Goal: Task Accomplishment & Management: Use online tool/utility

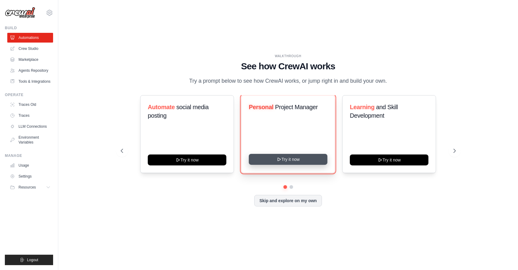
click at [287, 164] on button "Try it now" at bounding box center [288, 159] width 79 height 11
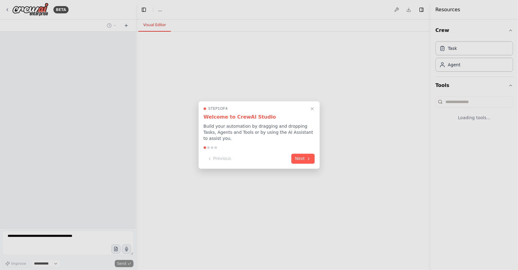
select select "****"
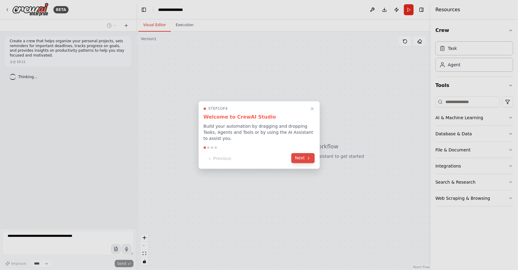
click at [304, 161] on button "Next" at bounding box center [302, 158] width 23 height 10
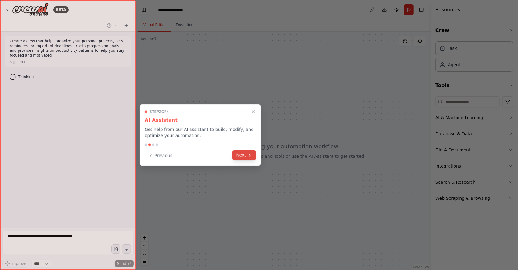
click at [249, 156] on icon at bounding box center [249, 154] width 5 height 5
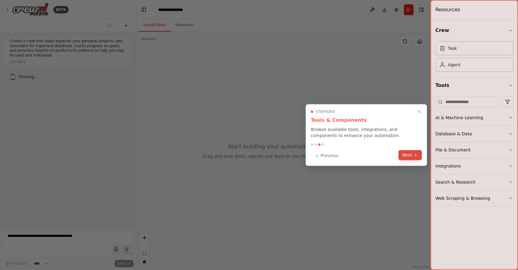
click at [404, 157] on button "Next" at bounding box center [410, 155] width 23 height 10
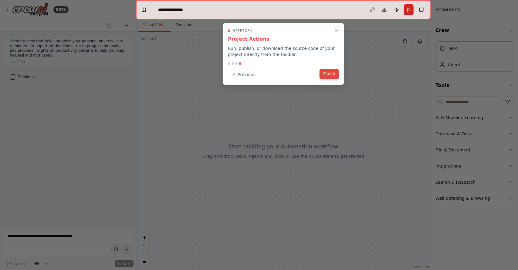
click at [327, 74] on button "Finish" at bounding box center [329, 74] width 19 height 10
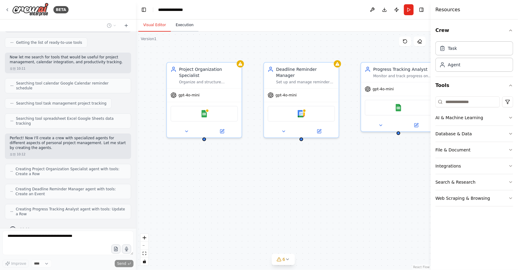
scroll to position [95, 0]
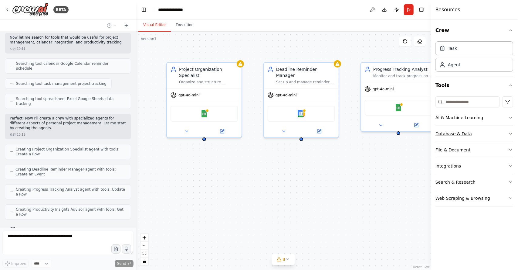
click at [462, 136] on button "Database & Data" at bounding box center [475, 134] width 78 height 16
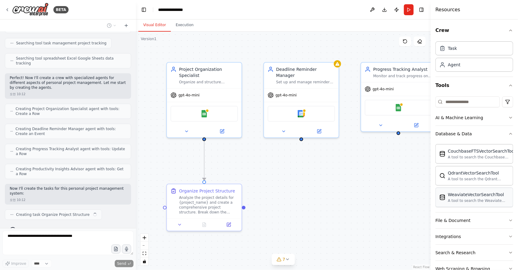
scroll to position [9, 0]
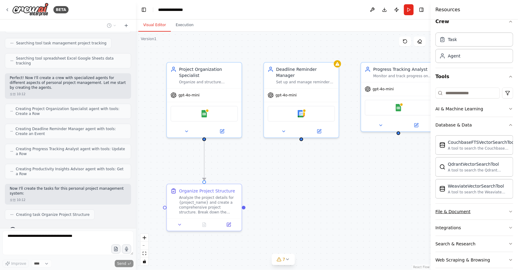
click at [464, 215] on button "File & Document" at bounding box center [475, 211] width 78 height 16
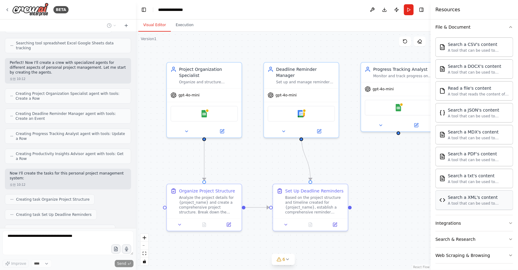
scroll to position [165, 0]
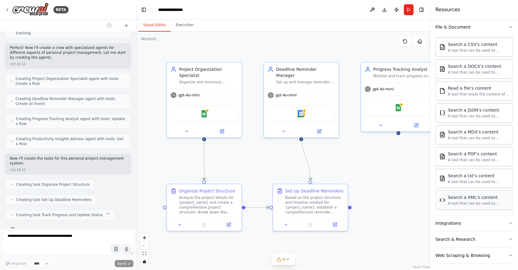
click at [471, 222] on button "Integrations" at bounding box center [475, 223] width 78 height 16
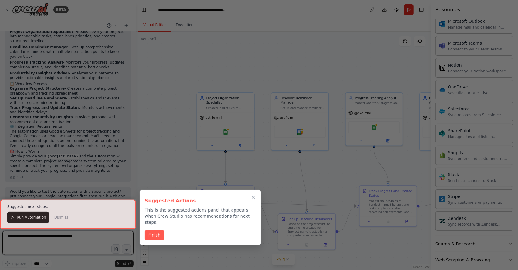
scroll to position [480, 0]
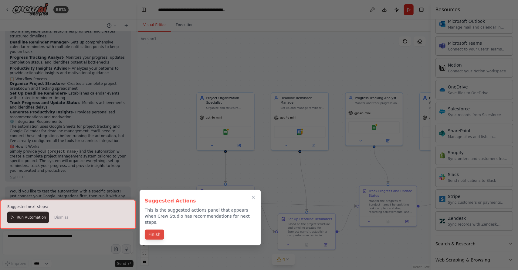
click at [155, 229] on button "Finish" at bounding box center [154, 234] width 19 height 10
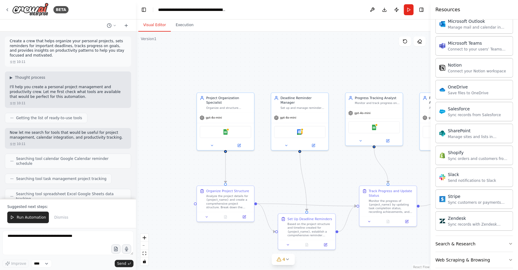
scroll to position [17, 0]
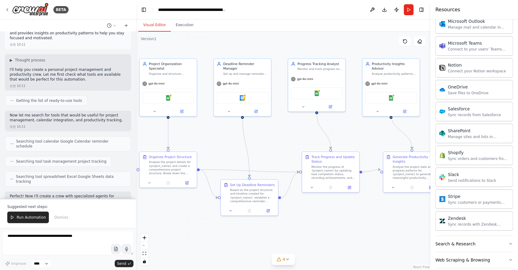
drag, startPoint x: 337, startPoint y: 171, endPoint x: 253, endPoint y: 130, distance: 93.3
click at [253, 130] on div ".deletable-edge-delete-btn { width: 20px; height: 20px; border: 0px solid #ffff…" at bounding box center [283, 151] width 295 height 238
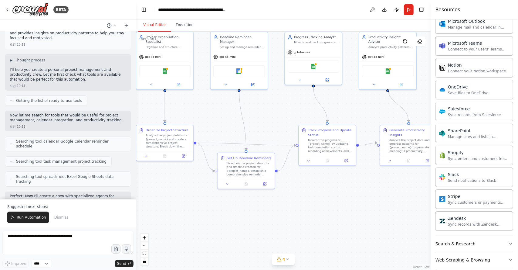
drag, startPoint x: 344, startPoint y: 128, endPoint x: 367, endPoint y: 108, distance: 30.6
click at [367, 108] on div ".deletable-edge-delete-btn { width: 20px; height: 20px; border: 0px solid #ffff…" at bounding box center [283, 151] width 295 height 238
click at [331, 141] on div "Monitor the progress of {project_name} by updating task completion status, reco…" at bounding box center [330, 144] width 45 height 15
click at [202, 202] on div ".deletable-edge-delete-btn { width: 20px; height: 20px; border: 0px solid #ffff…" at bounding box center [283, 151] width 295 height 238
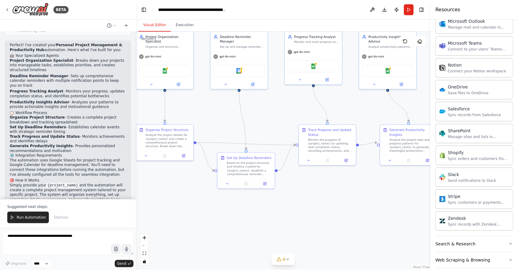
scroll to position [480, 0]
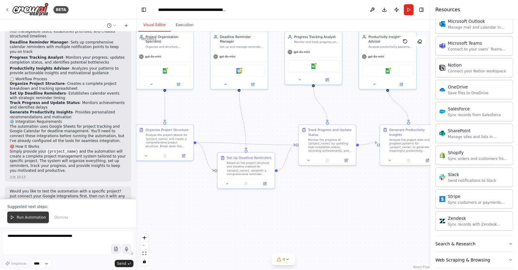
click at [29, 217] on span "Run Automation" at bounding box center [31, 217] width 29 height 5
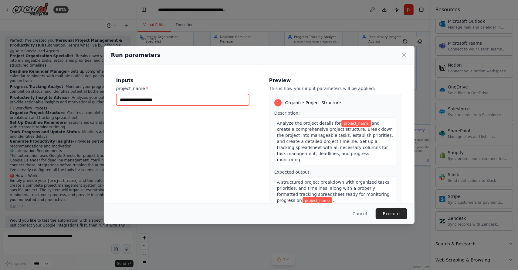
click at [148, 97] on input "project_name *" at bounding box center [182, 100] width 133 height 12
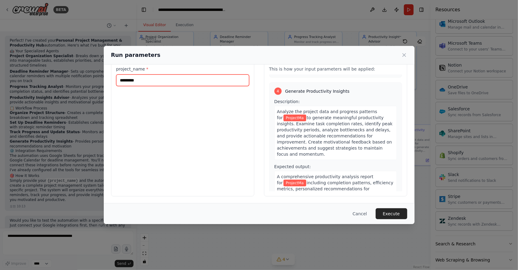
scroll to position [370, 0]
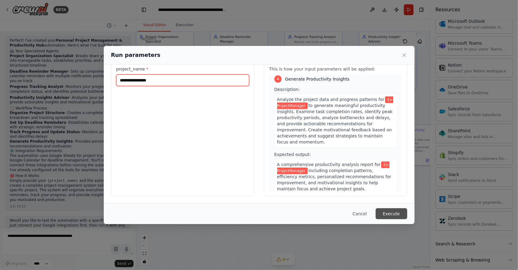
type input "**********"
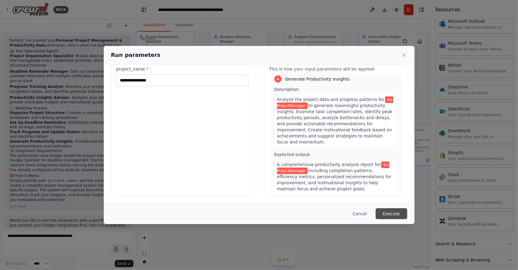
click at [392, 215] on button "Execute" at bounding box center [392, 213] width 32 height 11
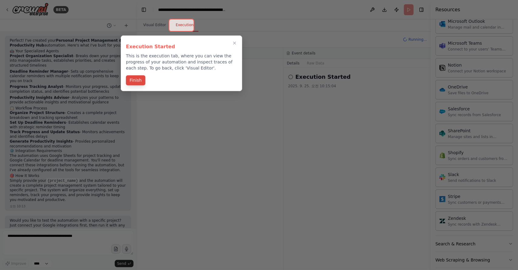
click at [133, 82] on button "Finish" at bounding box center [135, 80] width 19 height 10
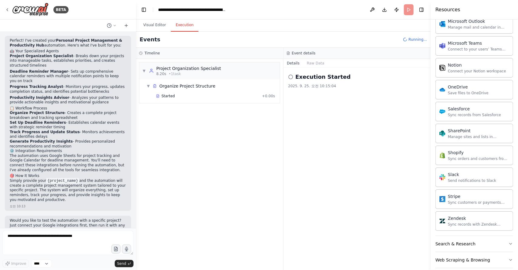
click at [182, 28] on button "Execution" at bounding box center [185, 25] width 28 height 13
click at [314, 63] on button "Raw Data" at bounding box center [315, 63] width 25 height 8
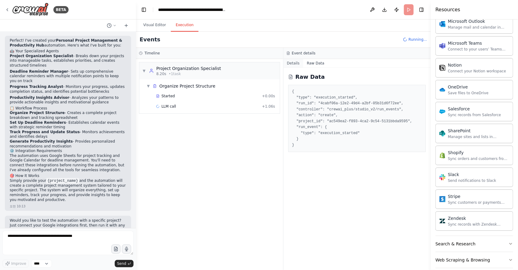
click at [296, 64] on button "Details" at bounding box center [294, 63] width 20 height 8
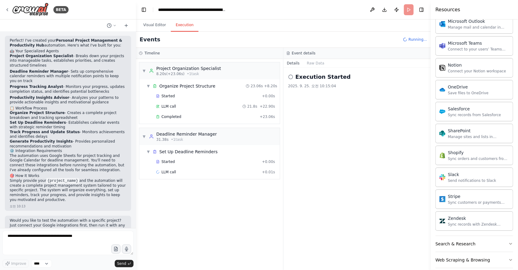
click at [302, 53] on h3 "Event details" at bounding box center [304, 53] width 24 height 5
click at [311, 62] on button "Raw Data" at bounding box center [315, 63] width 25 height 8
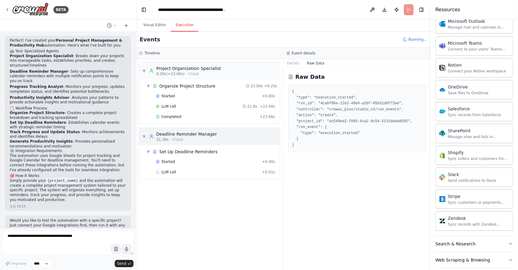
click at [233, 130] on div "▼ Deadline Reminder Manager 31.38s • 1 task" at bounding box center [209, 136] width 141 height 17
click at [233, 130] on div "▶ Deadline Reminder Manager 31.38s • 1 task" at bounding box center [209, 136] width 141 height 17
click at [169, 93] on div "Started + 0.00s" at bounding box center [216, 95] width 124 height 9
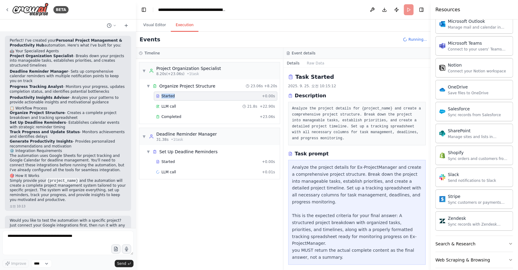
click at [169, 93] on div "Started + 0.00s" at bounding box center [216, 95] width 124 height 9
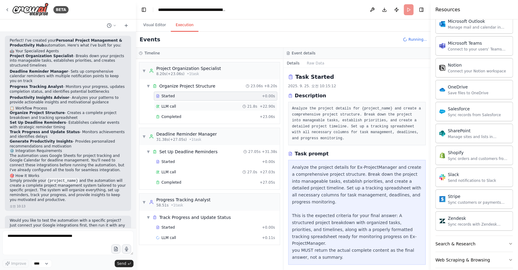
click at [164, 108] on span "LLM call" at bounding box center [168, 106] width 15 height 5
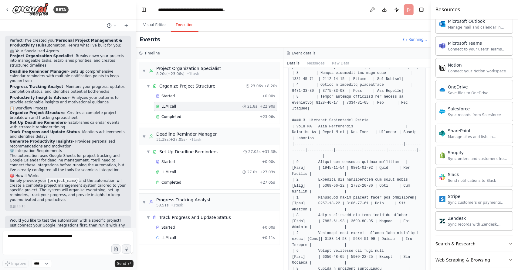
scroll to position [515, 0]
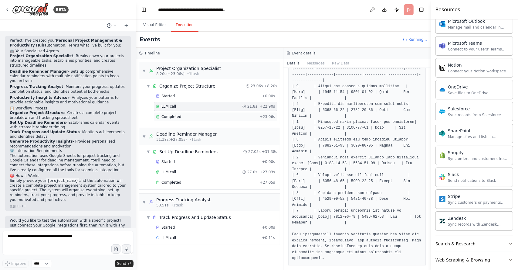
click at [183, 113] on div "Completed + 23.06s" at bounding box center [216, 116] width 124 height 9
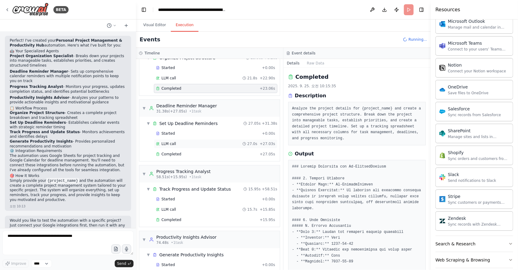
scroll to position [44, 0]
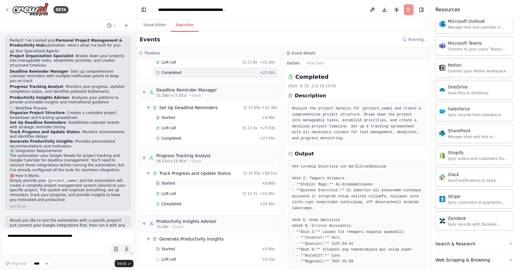
click at [196, 181] on div "Started" at bounding box center [208, 183] width 104 height 5
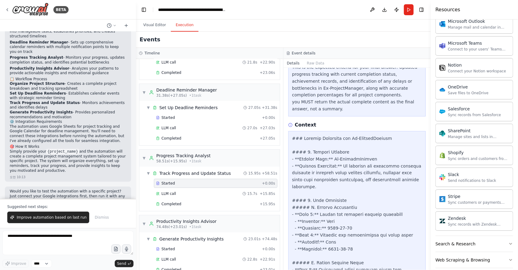
scroll to position [150, 0]
drag, startPoint x: 306, startPoint y: 161, endPoint x: 300, endPoint y: 184, distance: 24.4
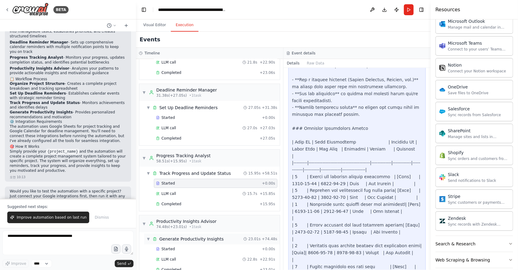
scroll to position [54, 0]
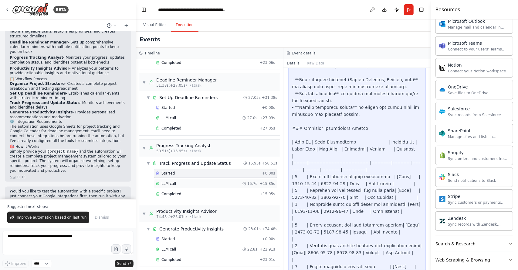
click at [192, 181] on div "LLM call 15.7s + 15.85s" at bounding box center [215, 183] width 119 height 5
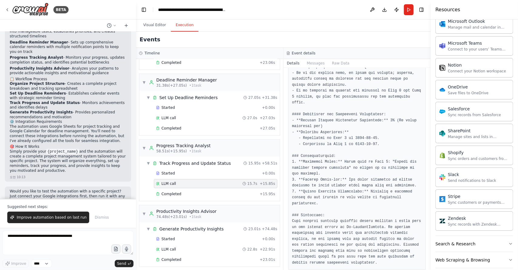
scroll to position [373, 0]
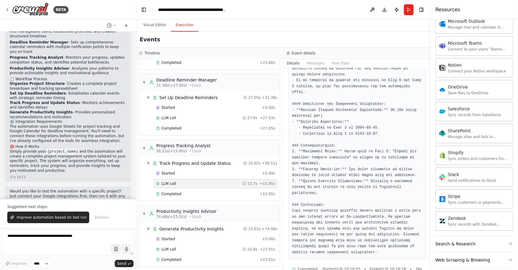
click at [189, 214] on span "• 1 task" at bounding box center [195, 216] width 12 height 5
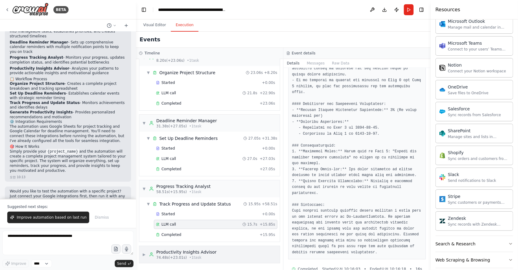
scroll to position [10, 0]
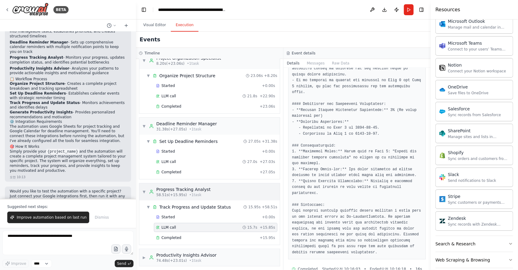
click at [188, 186] on div "Progress Tracking Analyst" at bounding box center [183, 189] width 54 height 6
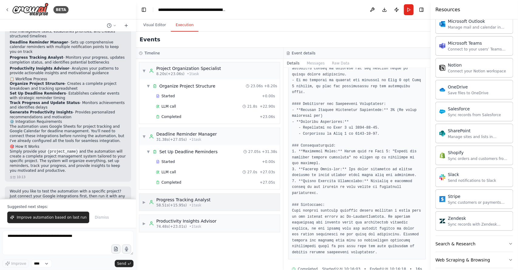
click at [171, 199] on div "Progress Tracking Analyst" at bounding box center [183, 199] width 54 height 6
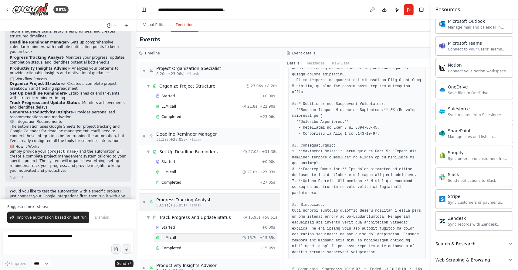
scroll to position [10, 0]
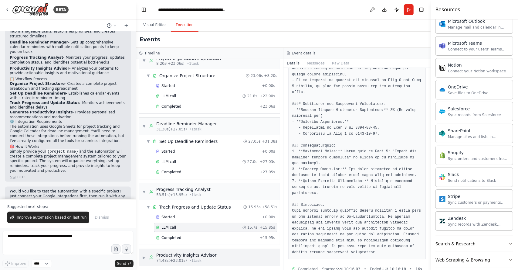
click at [178, 258] on span "74.48s (+23.01s)" at bounding box center [171, 260] width 31 height 5
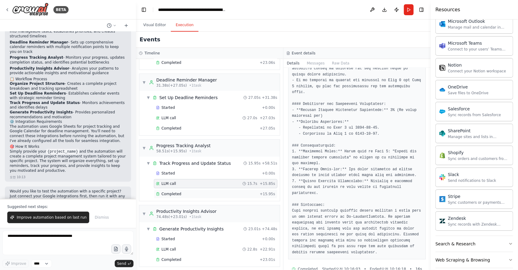
click at [179, 191] on div "Completed" at bounding box center [206, 193] width 101 height 5
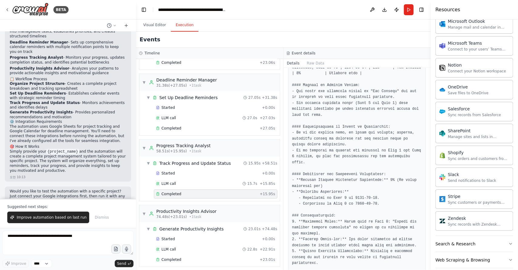
scroll to position [392, 0]
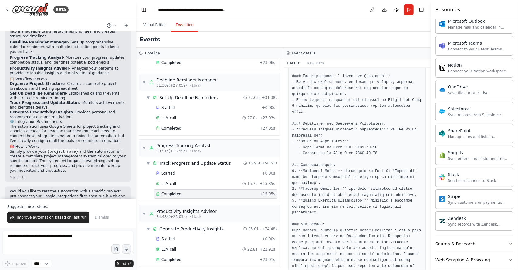
click at [173, 241] on div "Started + 0.00s LLM call 22.8s + 22.91s Completed + 23.01s" at bounding box center [212, 249] width 136 height 31
click at [171, 238] on div "Started + 0.00s" at bounding box center [216, 238] width 124 height 9
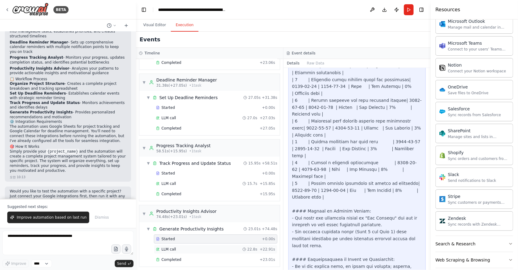
click at [168, 246] on span "LLM call" at bounding box center [168, 248] width 15 height 5
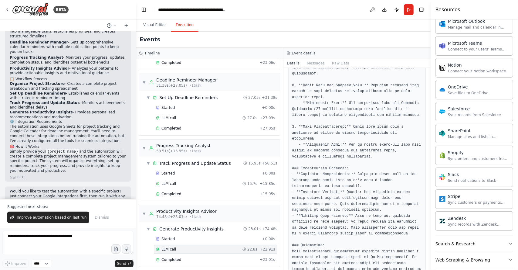
scroll to position [610, 0]
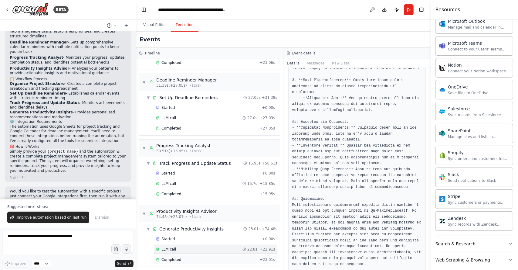
click at [182, 257] on div "Completed" at bounding box center [206, 259] width 101 height 5
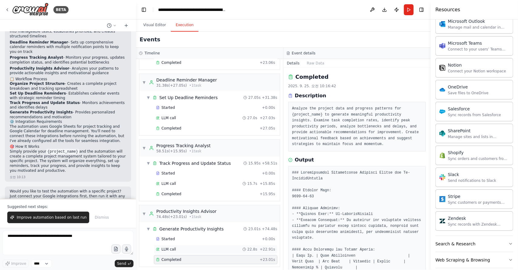
click at [178, 246] on div "LLM call 22.8s + 22.91s" at bounding box center [215, 248] width 119 height 5
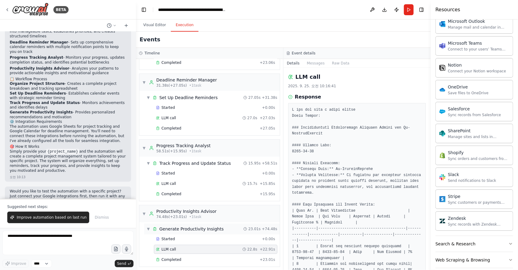
click at [187, 227] on span "Generate Productivity Insights" at bounding box center [191, 229] width 64 height 6
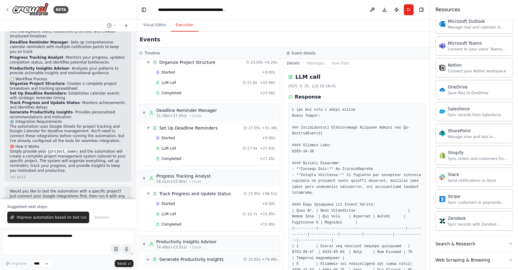
click at [174, 257] on span "Generate Productivity Insights" at bounding box center [191, 259] width 64 height 6
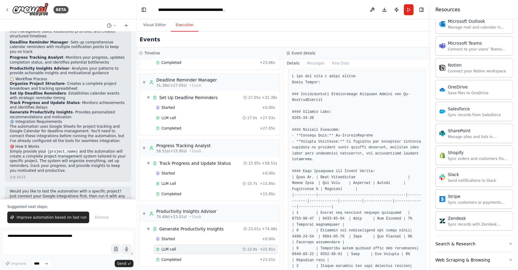
scroll to position [0, 0]
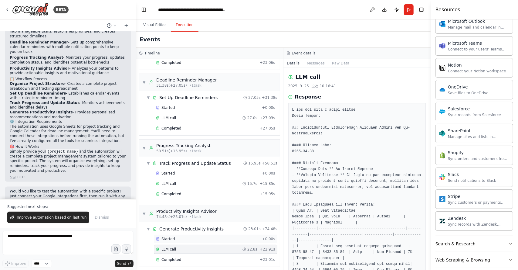
click at [186, 237] on div "Started" at bounding box center [208, 238] width 104 height 5
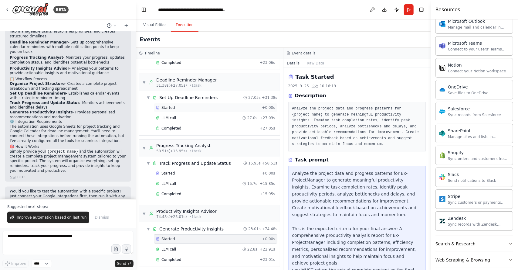
click at [189, 106] on div "Started" at bounding box center [208, 107] width 104 height 5
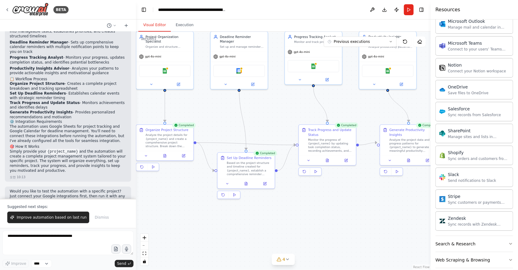
click at [157, 22] on button "Visual Editor" at bounding box center [154, 25] width 32 height 13
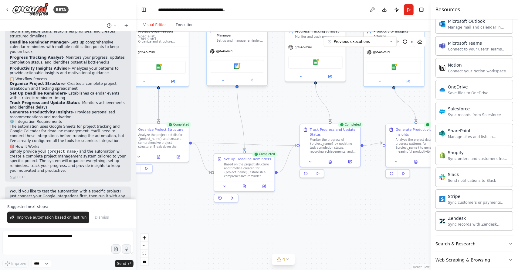
click at [233, 62] on div "Google Calendar" at bounding box center [237, 66] width 54 height 13
click at [240, 46] on div "gpt-4o-mini" at bounding box center [237, 51] width 60 height 11
click at [172, 51] on div "gpt-4o-mini" at bounding box center [158, 51] width 60 height 11
click at [221, 78] on icon at bounding box center [223, 80] width 4 height 4
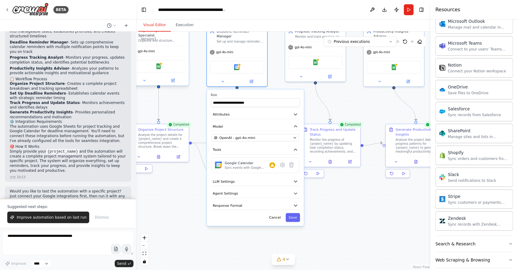
click at [169, 68] on div "Google Sheets" at bounding box center [158, 65] width 60 height 19
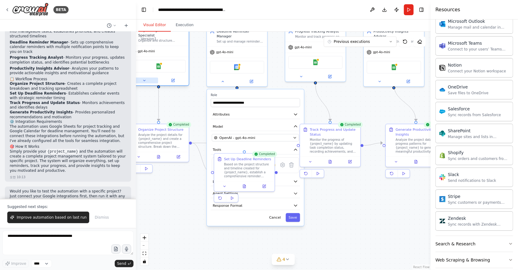
click at [140, 77] on button at bounding box center [145, 80] width 28 height 6
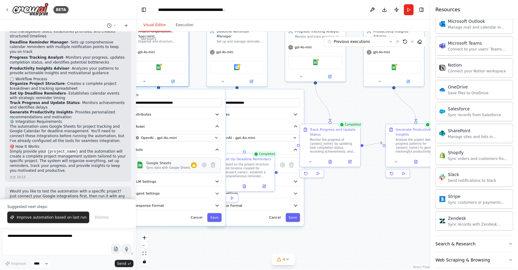
click at [177, 166] on div "Sync data with Google Sheets" at bounding box center [168, 168] width 44 height 4
click at [206, 162] on icon at bounding box center [204, 164] width 4 height 5
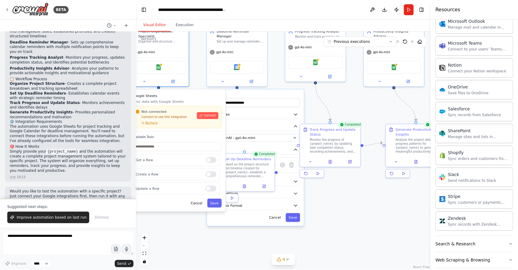
click at [184, 223] on div ".deletable-edge-delete-btn { width: 20px; height: 20px; border: 0px solid #ffff…" at bounding box center [283, 151] width 295 height 238
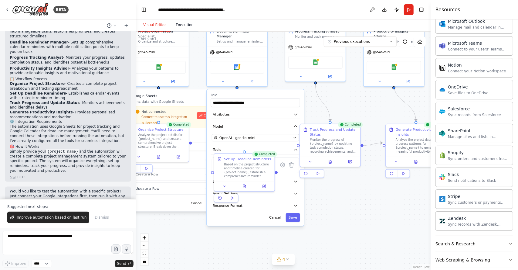
click at [178, 26] on button "Execution" at bounding box center [185, 25] width 28 height 13
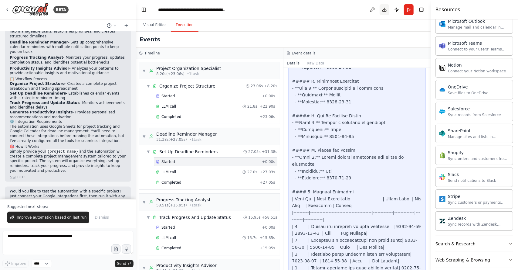
click at [382, 13] on button "Download" at bounding box center [385, 9] width 10 height 11
click at [459, 240] on div "Search & Research" at bounding box center [456, 243] width 40 height 6
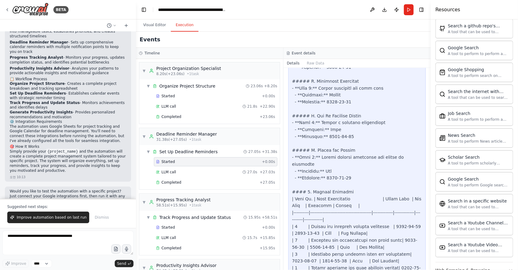
scroll to position [982, 0]
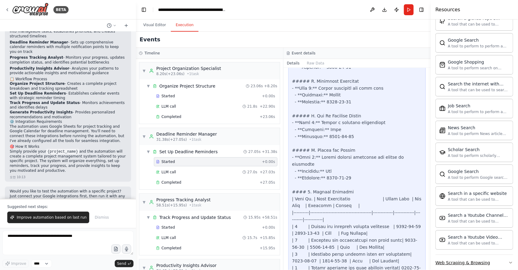
click at [454, 259] on div "Web Scraping & Browsing" at bounding box center [463, 262] width 55 height 6
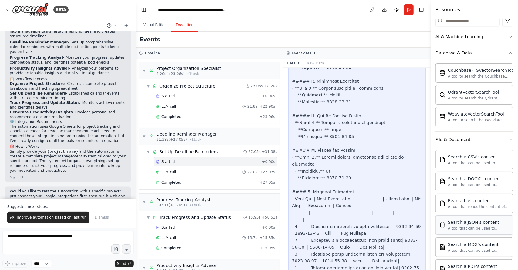
scroll to position [83, 0]
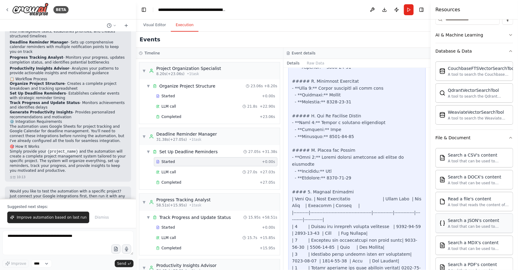
click at [463, 219] on div "Search a JSON's content" at bounding box center [478, 220] width 61 height 6
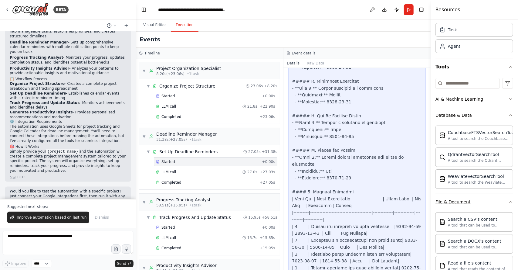
scroll to position [17, 0]
click at [467, 99] on div "AI & Machine Learning" at bounding box center [460, 100] width 48 height 6
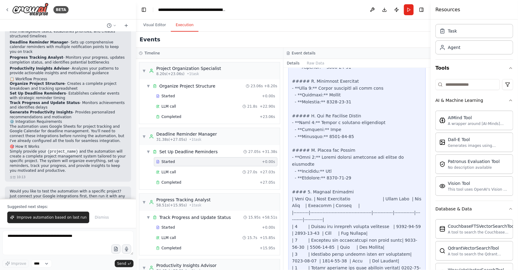
scroll to position [0, 0]
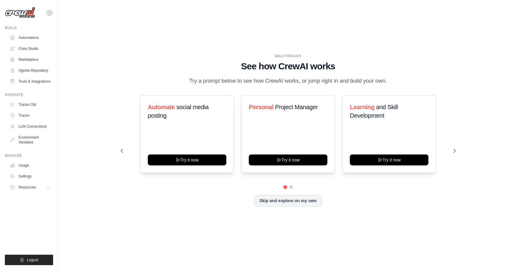
click at [107, 111] on div "WALKTHROUGH See how [PERSON_NAME] works Try a prompt below to see how [PERSON_N…" at bounding box center [288, 134] width 440 height 257
click at [37, 68] on link "Agents Repository" at bounding box center [31, 71] width 46 height 10
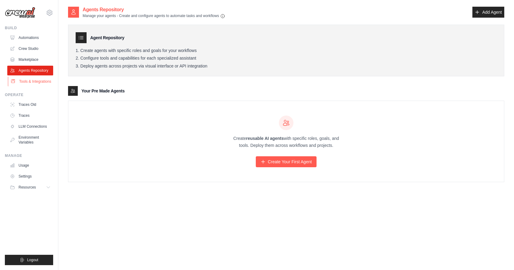
click at [30, 84] on link "Tools & Integrations" at bounding box center [31, 81] width 46 height 10
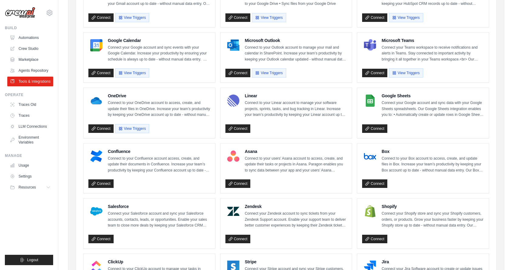
scroll to position [103, 0]
click at [238, 179] on link "Connect" at bounding box center [237, 183] width 25 height 8
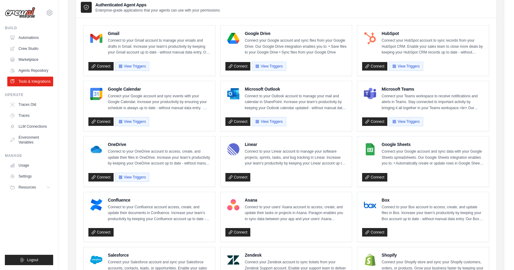
scroll to position [0, 0]
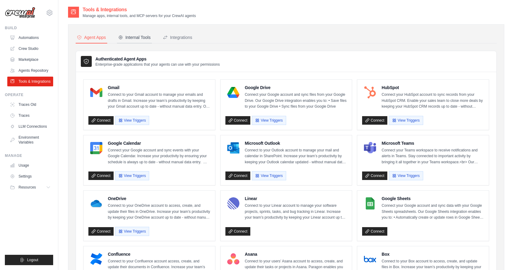
click at [140, 36] on div "Internal Tools" at bounding box center [134, 37] width 32 height 6
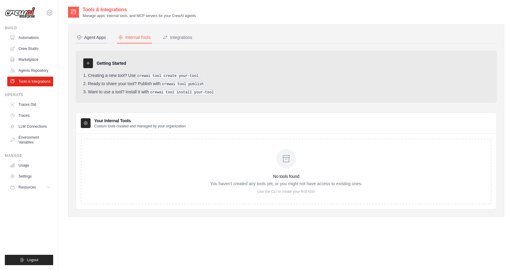
click at [91, 40] on button "Agent Apps" at bounding box center [92, 38] width 32 height 12
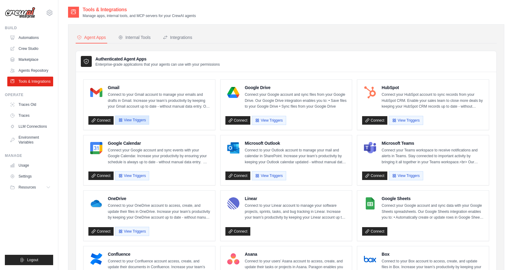
click at [141, 120] on button "View Triggers" at bounding box center [132, 119] width 34 height 9
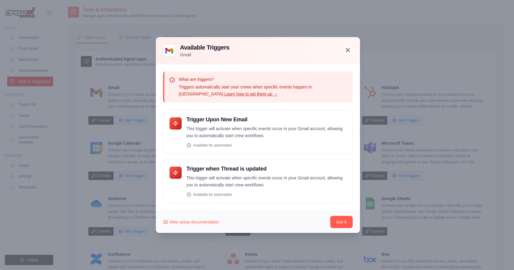
click at [343, 51] on button "button" at bounding box center [348, 50] width 10 height 10
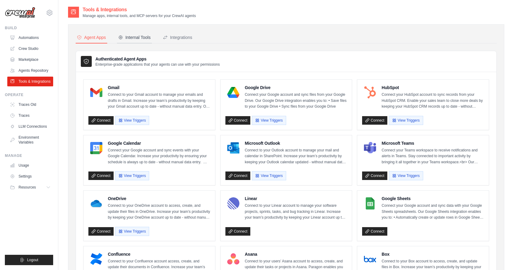
click at [143, 40] on div "Internal Tools" at bounding box center [134, 37] width 32 height 6
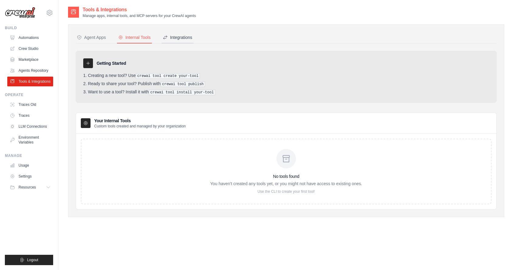
click at [186, 39] on div "Integrations" at bounding box center [177, 37] width 29 height 6
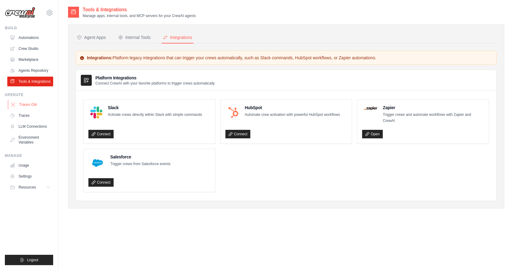
click at [34, 109] on link "Traces Old" at bounding box center [31, 105] width 46 height 10
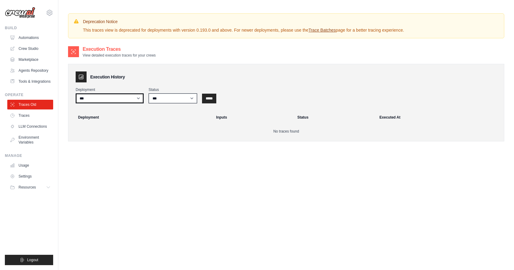
click at [104, 93] on select "***" at bounding box center [110, 98] width 68 height 10
click at [123, 74] on h3 "Execution History" at bounding box center [107, 77] width 35 height 6
click at [20, 120] on link "Traces" at bounding box center [31, 115] width 46 height 10
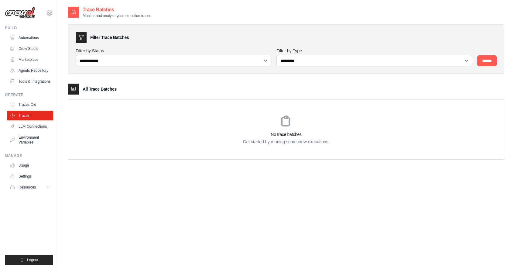
click at [22, 136] on ul "Traces Old Traces LLM Connections Environment Variables" at bounding box center [30, 123] width 46 height 47
click at [19, 131] on link "LLM Connections" at bounding box center [31, 126] width 46 height 10
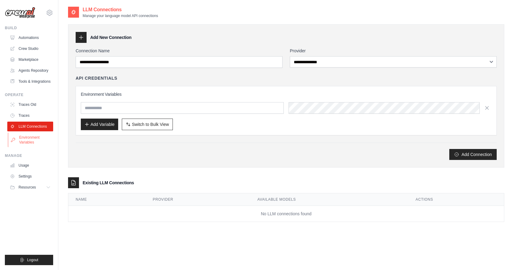
click at [29, 147] on link "Environment Variables" at bounding box center [31, 139] width 46 height 15
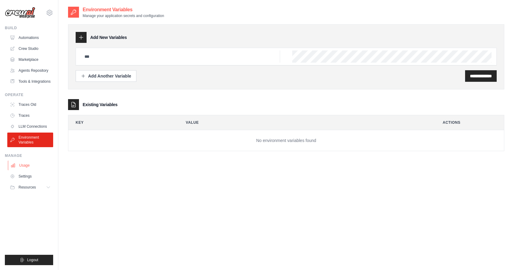
click at [25, 170] on link "Usage" at bounding box center [31, 165] width 46 height 10
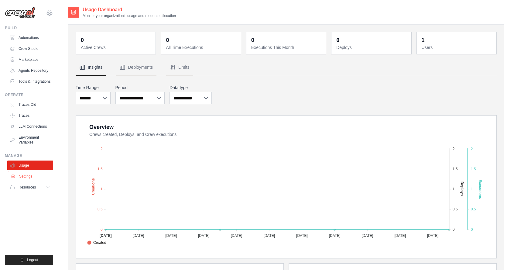
click at [25, 181] on link "Settings" at bounding box center [31, 176] width 46 height 10
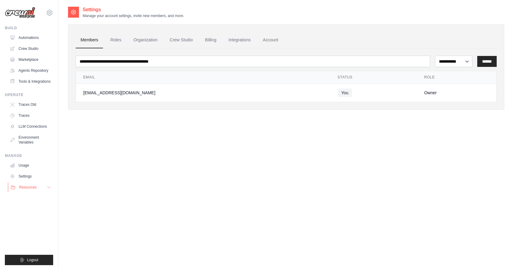
click at [27, 189] on span "Resources" at bounding box center [27, 187] width 17 height 5
click at [29, 200] on span "Documentation" at bounding box center [34, 197] width 25 height 5
